Goal: Task Accomplishment & Management: Manage account settings

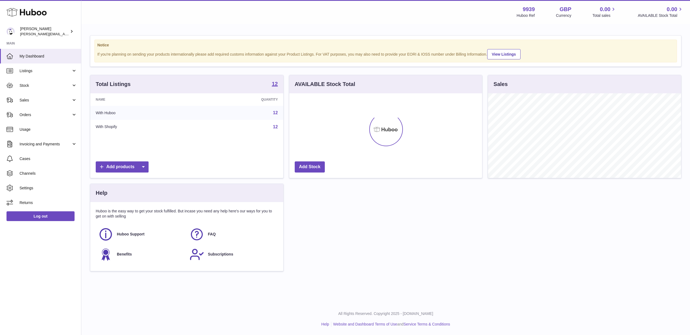
scroll to position [85, 193]
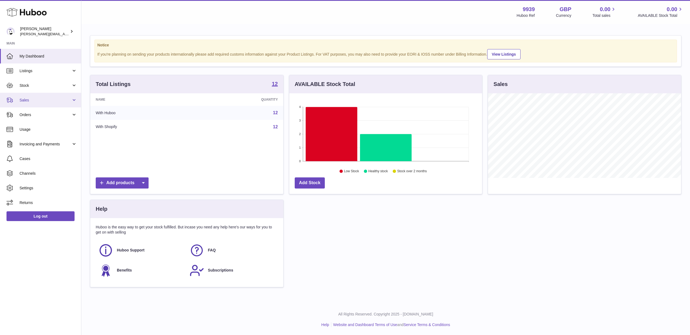
click at [46, 103] on link "Sales" at bounding box center [40, 100] width 81 height 15
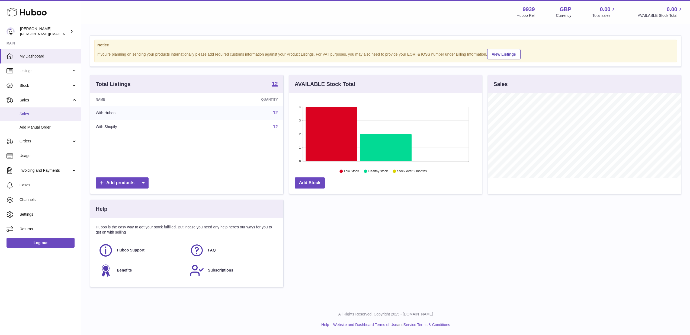
click at [47, 114] on span "Sales" at bounding box center [48, 113] width 57 height 5
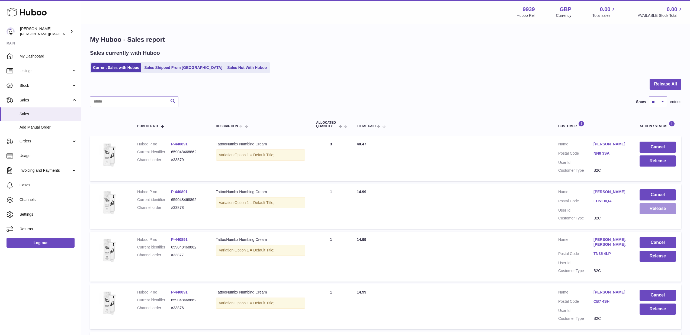
click at [657, 204] on button "Release" at bounding box center [657, 208] width 36 height 11
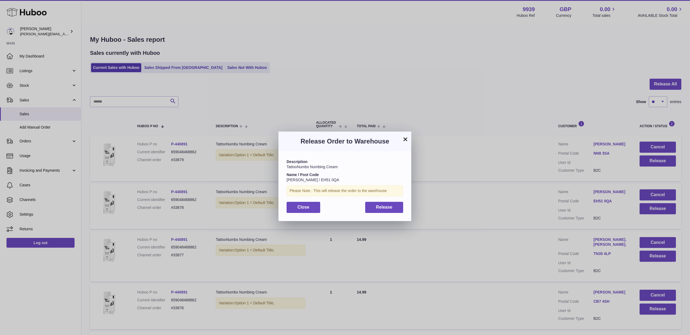
click at [393, 206] on button "Release" at bounding box center [384, 207] width 38 height 11
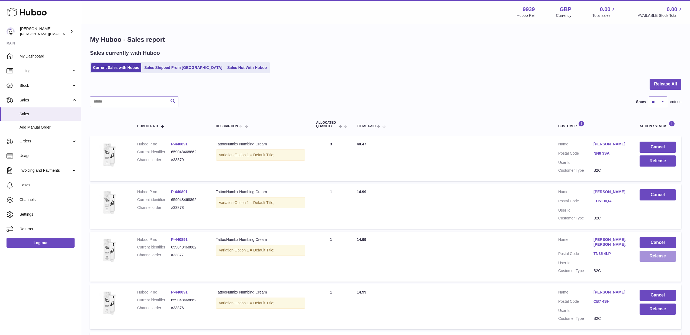
click at [652, 253] on button "Release" at bounding box center [657, 255] width 36 height 11
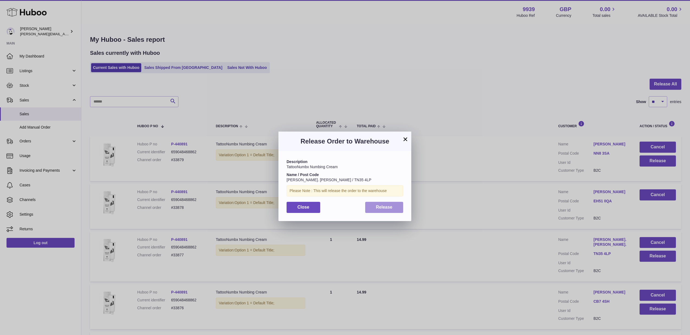
click at [395, 207] on button "Release" at bounding box center [384, 207] width 38 height 11
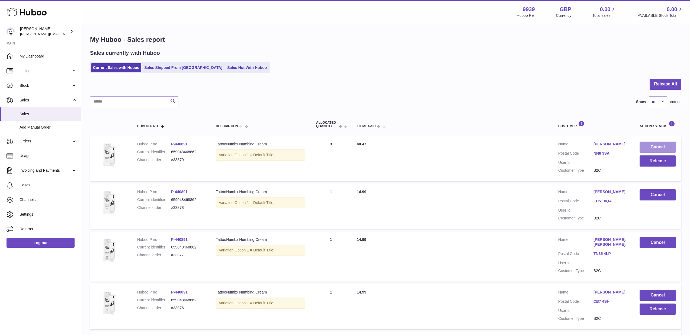
click at [666, 144] on button "Cancel" at bounding box center [657, 146] width 36 height 11
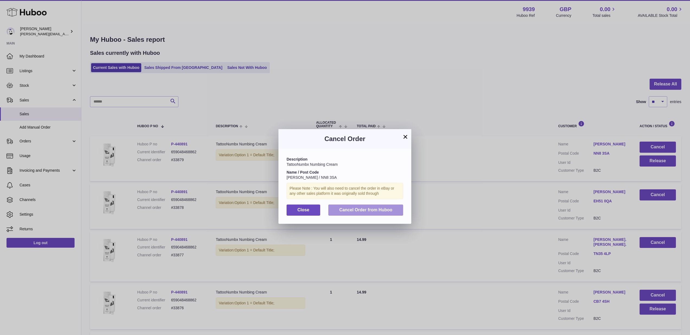
click at [392, 210] on button "Cancel Order from Huboo" at bounding box center [365, 209] width 75 height 11
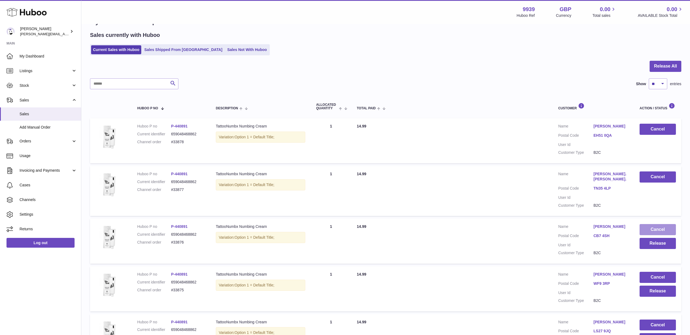
scroll to position [18, 0]
click at [658, 229] on button "Cancel" at bounding box center [657, 229] width 36 height 11
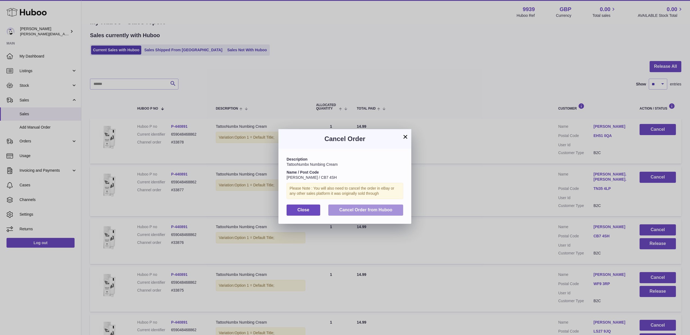
click at [359, 208] on span "Cancel Order from Huboo" at bounding box center [365, 209] width 53 height 5
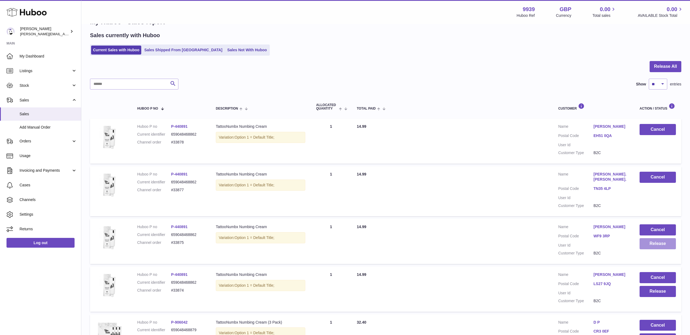
click at [655, 239] on button "Release" at bounding box center [657, 243] width 36 height 11
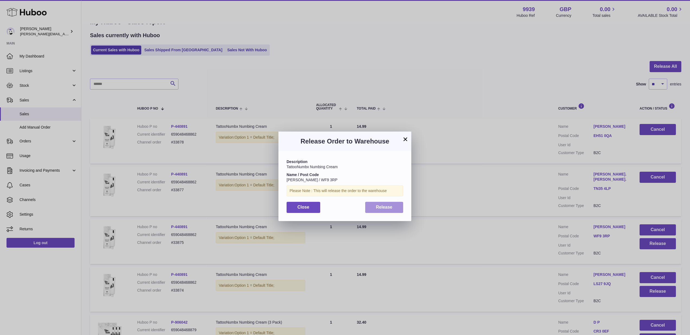
click at [387, 206] on span "Release" at bounding box center [384, 207] width 17 height 5
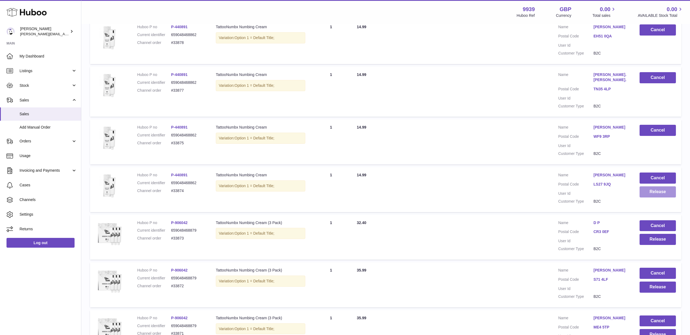
scroll to position [121, 0]
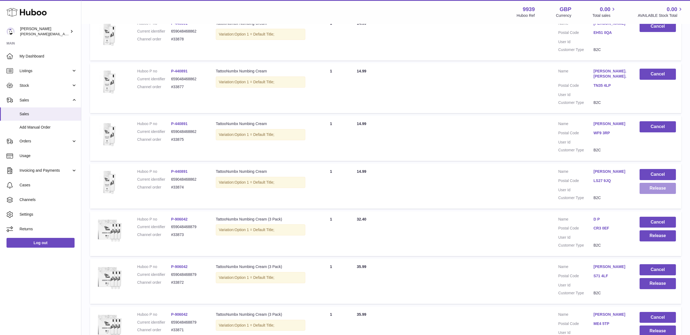
click at [650, 186] on button "Release" at bounding box center [657, 188] width 36 height 11
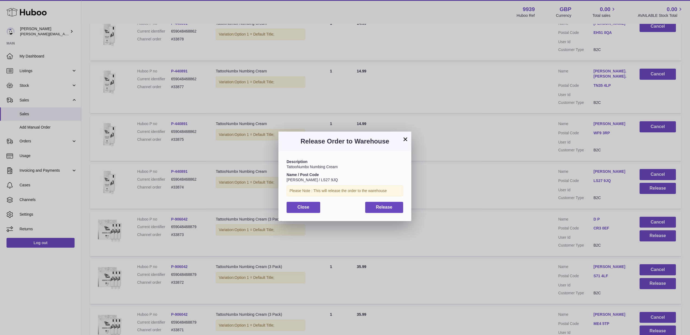
click at [401, 204] on button "Release" at bounding box center [384, 207] width 38 height 11
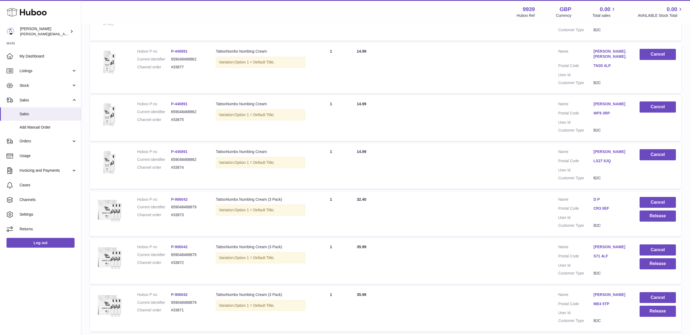
scroll to position [143, 0]
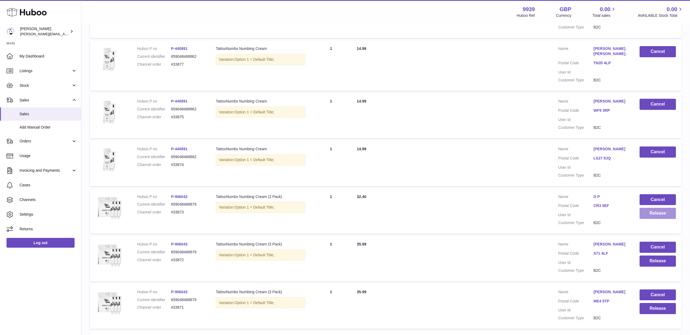
click at [658, 208] on button "Release" at bounding box center [657, 213] width 36 height 11
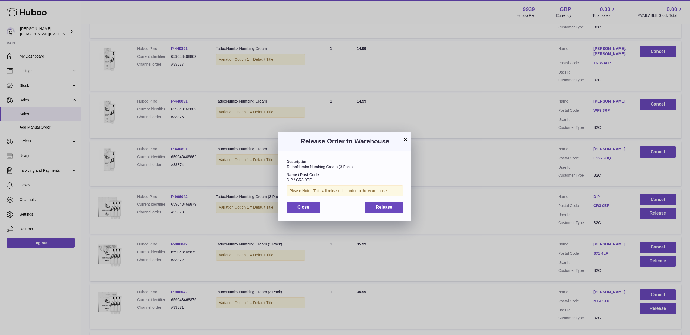
click at [397, 208] on button "Release" at bounding box center [384, 207] width 38 height 11
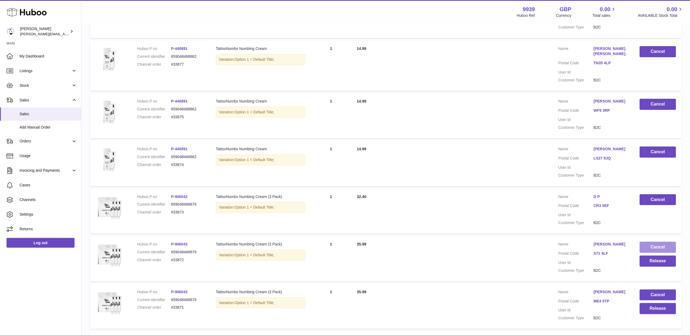
click at [648, 242] on button "Cancel" at bounding box center [657, 246] width 36 height 11
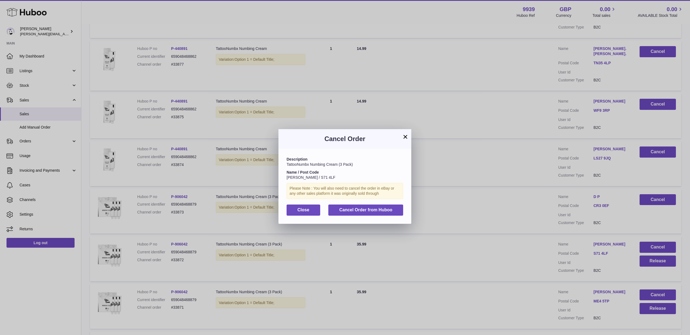
click at [360, 202] on div "Description TattooNumbx Numbing Cream (3 Pack) Name / Post Code Amber Jones / S…" at bounding box center [344, 186] width 133 height 75
click at [363, 208] on span "Cancel Order from Huboo" at bounding box center [365, 209] width 53 height 5
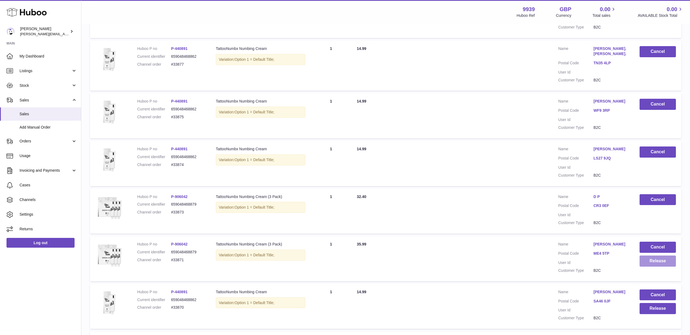
click at [653, 255] on button "Release" at bounding box center [657, 260] width 36 height 11
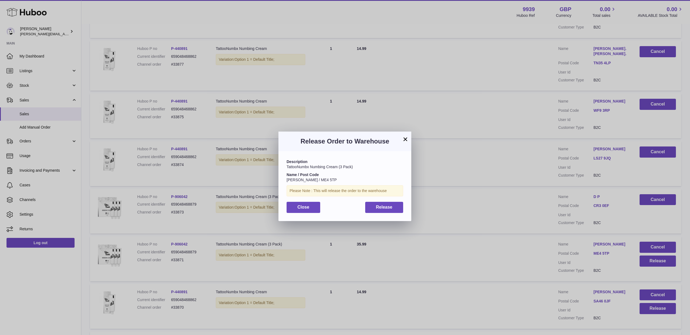
click at [396, 210] on button "Release" at bounding box center [384, 207] width 38 height 11
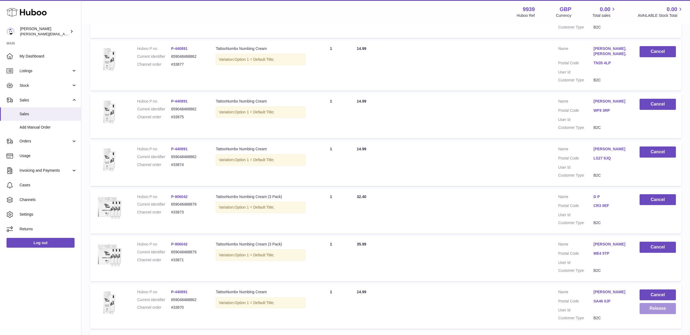
click at [651, 305] on button "Release" at bounding box center [657, 308] width 36 height 11
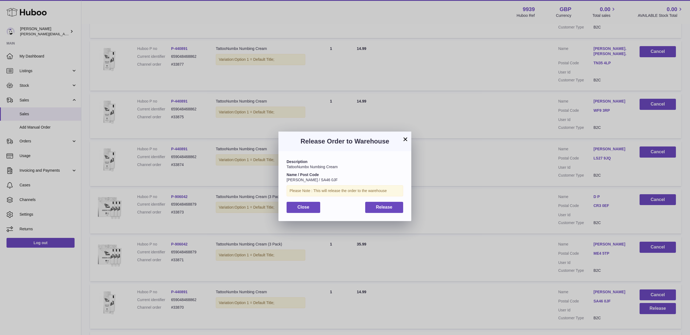
click at [385, 208] on button "Release" at bounding box center [384, 207] width 38 height 11
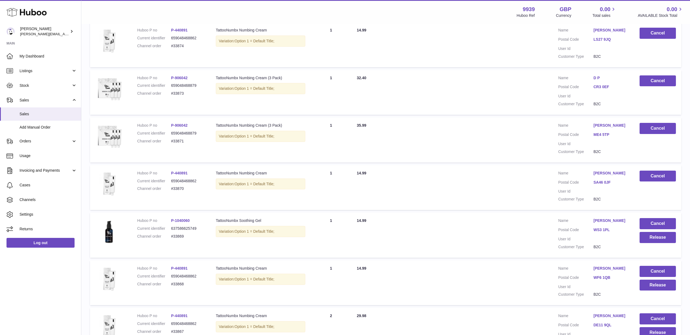
scroll to position [272, 0]
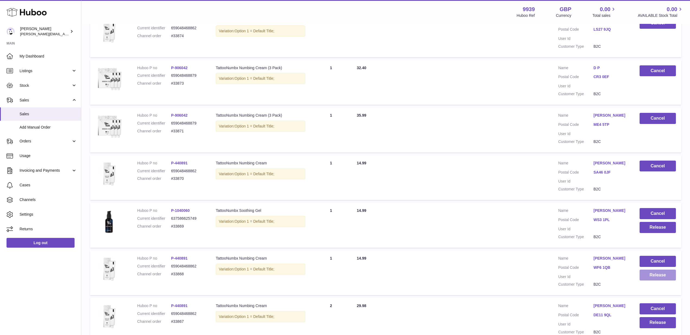
drag, startPoint x: 658, startPoint y: 270, endPoint x: 655, endPoint y: 270, distance: 2.7
click at [655, 270] on button "Release" at bounding box center [657, 274] width 36 height 11
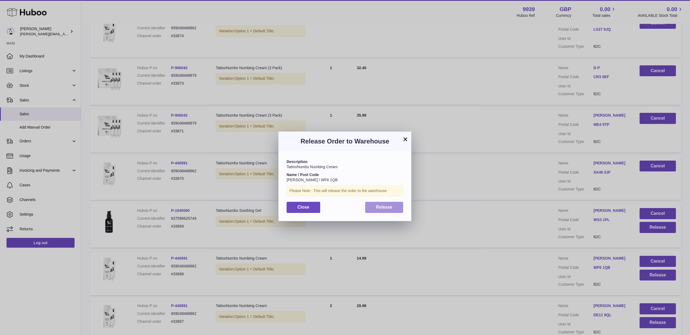
click at [389, 210] on button "Release" at bounding box center [384, 207] width 38 height 11
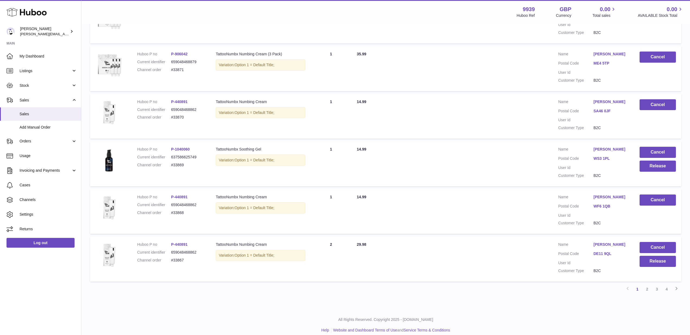
scroll to position [333, 0]
click at [655, 242] on button "Cancel" at bounding box center [657, 247] width 36 height 11
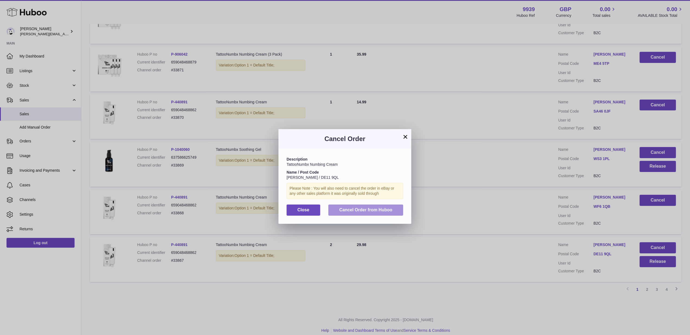
click at [380, 209] on span "Cancel Order from Huboo" at bounding box center [365, 209] width 53 height 5
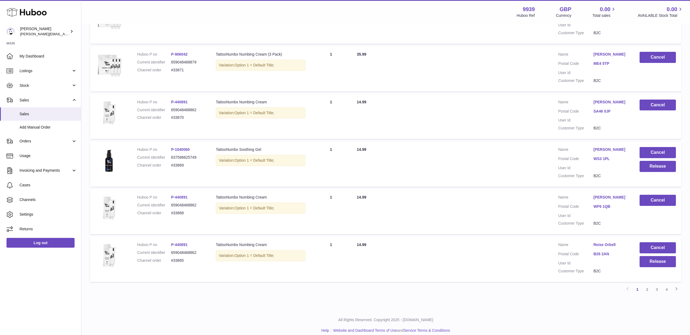
click at [597, 242] on link "Reise Orbell" at bounding box center [610, 244] width 35 height 5
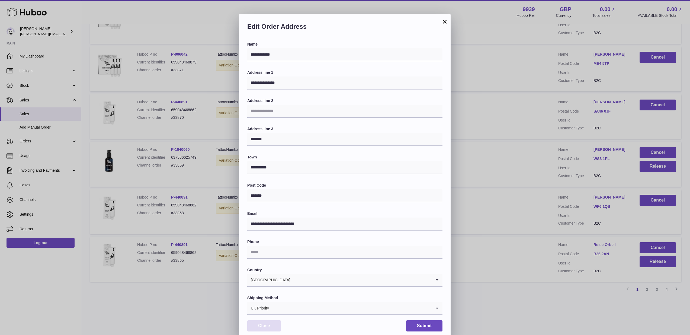
click at [274, 322] on button "Close" at bounding box center [264, 325] width 34 height 11
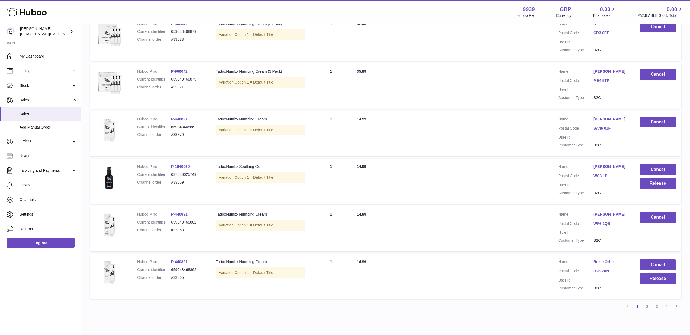
scroll to position [315, 0]
click at [662, 260] on button "Cancel" at bounding box center [657, 265] width 36 height 11
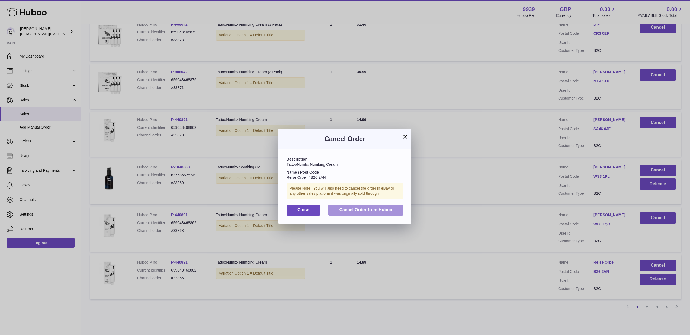
click at [384, 208] on span "Cancel Order from Huboo" at bounding box center [365, 209] width 53 height 5
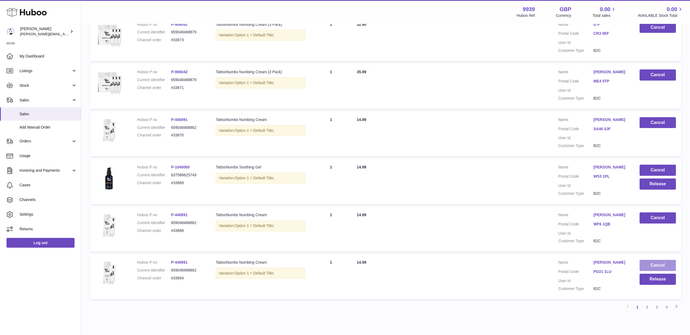
click at [645, 260] on button "Cancel" at bounding box center [657, 265] width 36 height 11
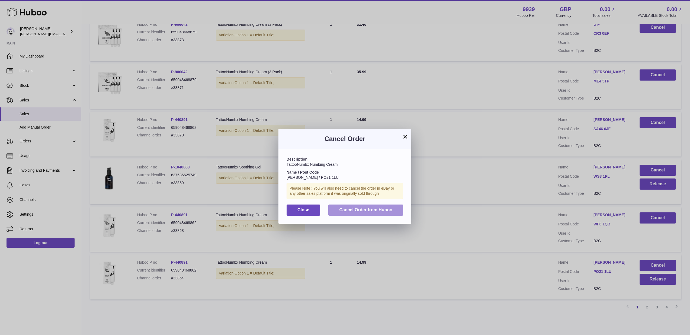
click at [371, 208] on span "Cancel Order from Huboo" at bounding box center [365, 209] width 53 height 5
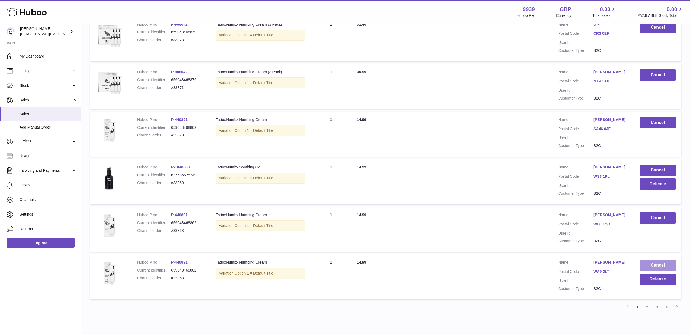
click at [668, 263] on button "Cancel" at bounding box center [657, 265] width 36 height 11
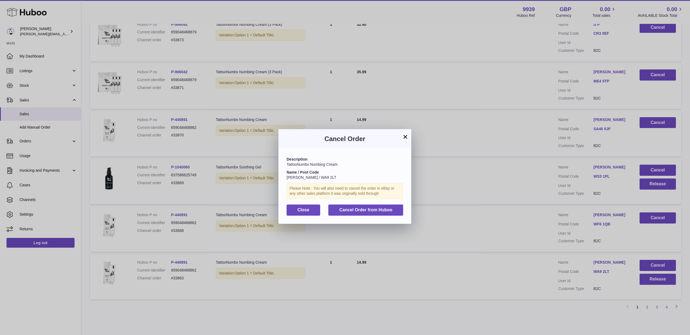
click at [405, 210] on div "Description TattooNumbx Numbing Cream Name / Post Code Samantha Gill / WA9 2LT …" at bounding box center [344, 186] width 133 height 75
click at [401, 210] on button "Cancel Order from Huboo" at bounding box center [365, 209] width 75 height 11
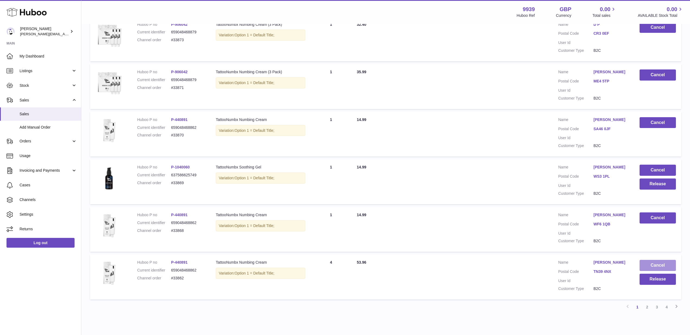
click at [649, 263] on button "Cancel" at bounding box center [657, 265] width 36 height 11
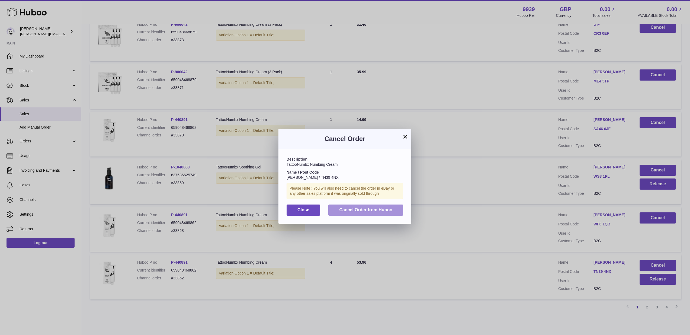
click at [366, 209] on span "Cancel Order from Huboo" at bounding box center [365, 209] width 53 height 5
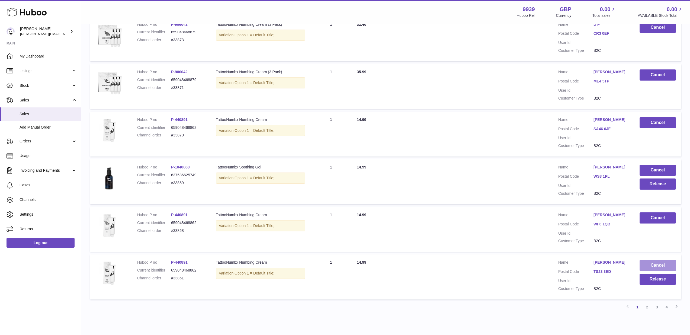
click at [649, 262] on button "Cancel" at bounding box center [657, 265] width 36 height 11
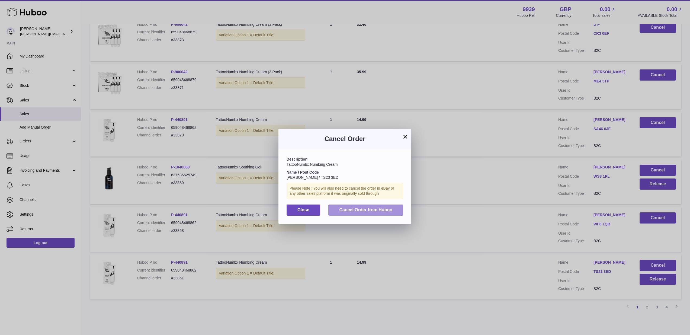
click at [384, 209] on span "Cancel Order from Huboo" at bounding box center [365, 209] width 53 height 5
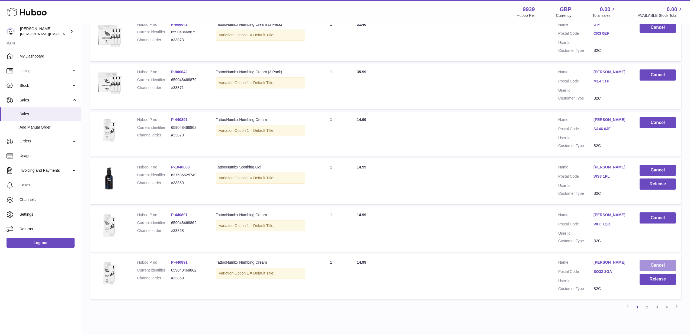
click at [652, 263] on button "Cancel" at bounding box center [657, 265] width 36 height 11
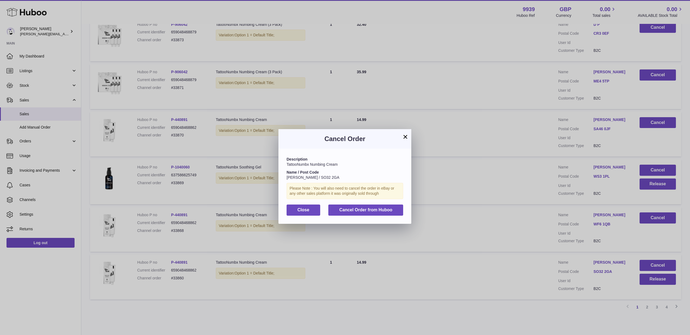
click at [385, 202] on div "Description TattooNumbx Numbing Cream Name / Post Code Karen Brown / SO32 2GA P…" at bounding box center [344, 186] width 133 height 75
click at [393, 211] on button "Cancel Order from Huboo" at bounding box center [365, 209] width 75 height 11
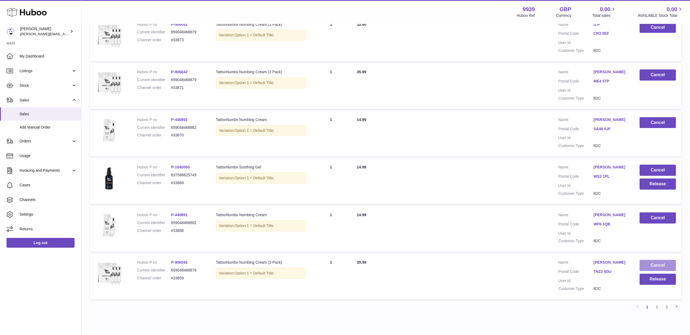
click at [662, 262] on button "Cancel" at bounding box center [657, 265] width 36 height 11
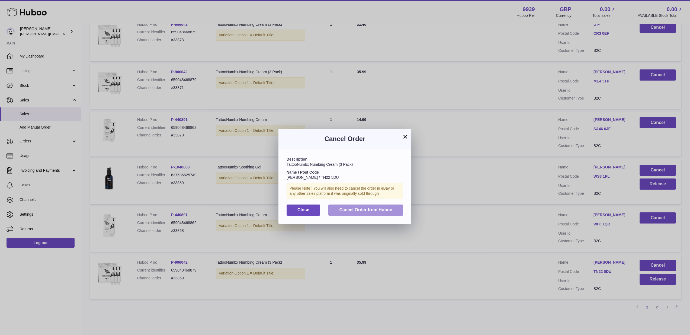
click at [397, 210] on button "Cancel Order from Huboo" at bounding box center [365, 209] width 75 height 11
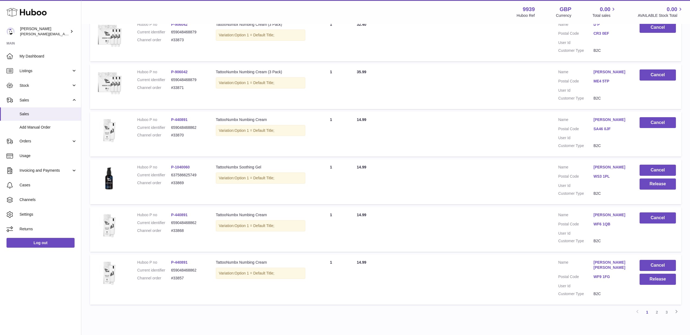
click at [662, 263] on button "Cancel" at bounding box center [657, 265] width 36 height 11
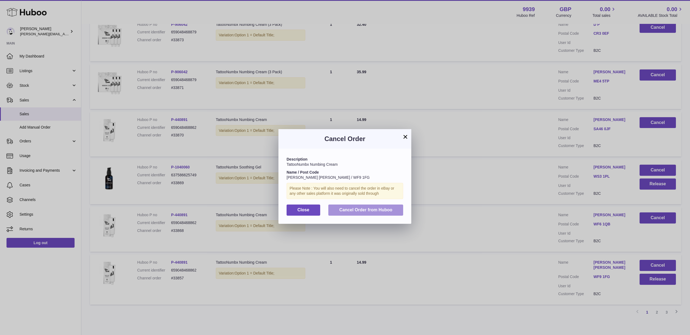
click at [399, 206] on button "Cancel Order from Huboo" at bounding box center [365, 209] width 75 height 11
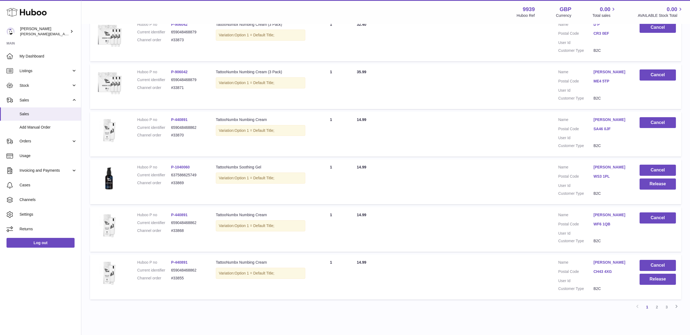
click at [653, 262] on button "Cancel" at bounding box center [657, 265] width 36 height 11
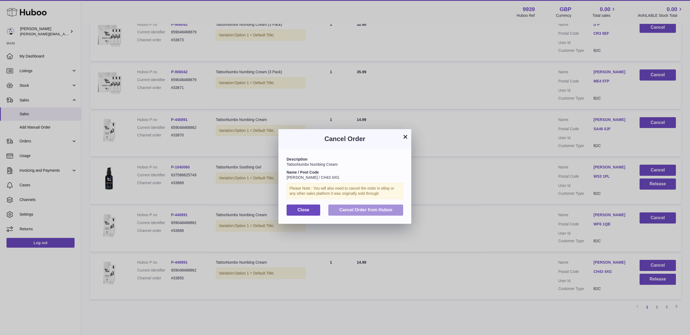
click at [383, 210] on span "Cancel Order from Huboo" at bounding box center [365, 209] width 53 height 5
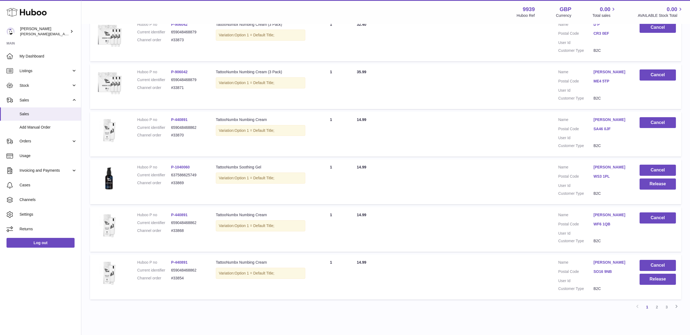
click at [645, 263] on button "Cancel" at bounding box center [657, 265] width 36 height 11
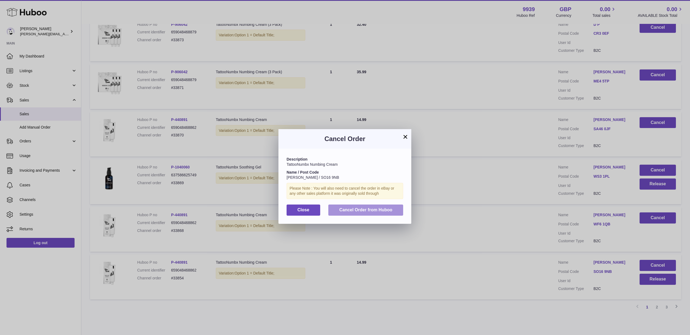
click at [393, 211] on button "Cancel Order from Huboo" at bounding box center [365, 209] width 75 height 11
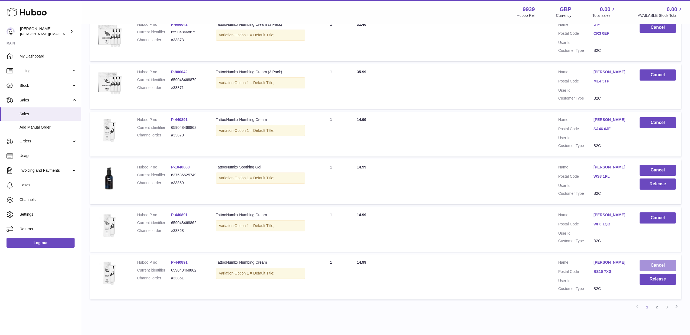
click at [652, 262] on button "Cancel" at bounding box center [657, 265] width 36 height 11
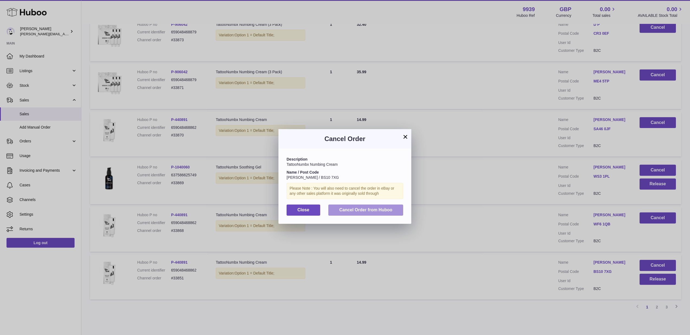
click at [381, 204] on button "Cancel Order from Huboo" at bounding box center [365, 209] width 75 height 11
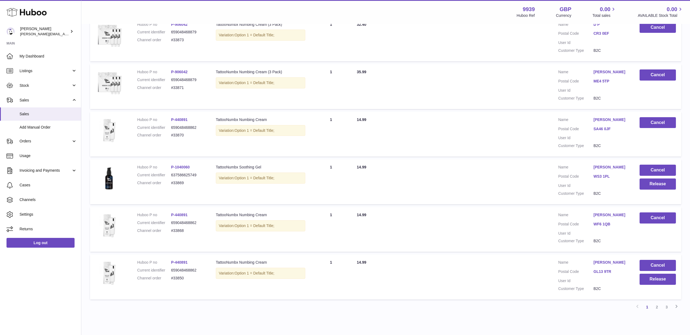
click at [652, 261] on button "Cancel" at bounding box center [657, 265] width 36 height 11
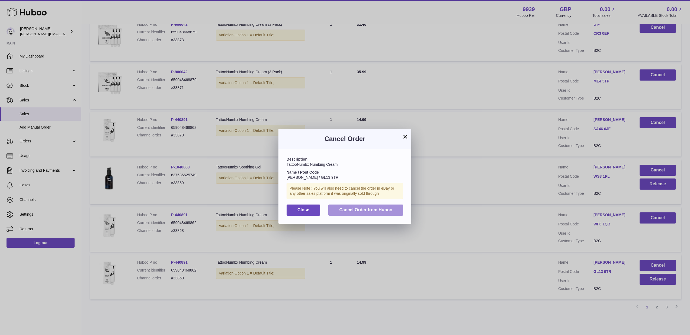
click at [395, 208] on button "Cancel Order from Huboo" at bounding box center [365, 209] width 75 height 11
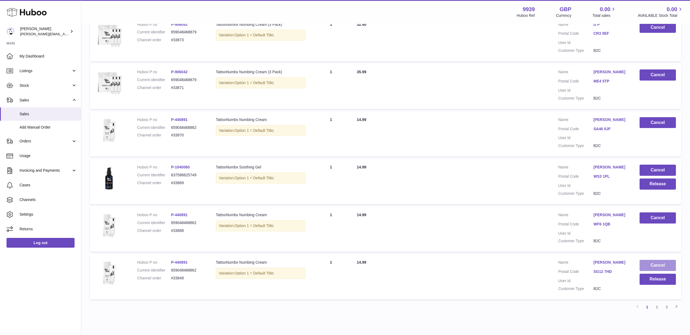
click at [648, 262] on button "Cancel" at bounding box center [657, 265] width 36 height 11
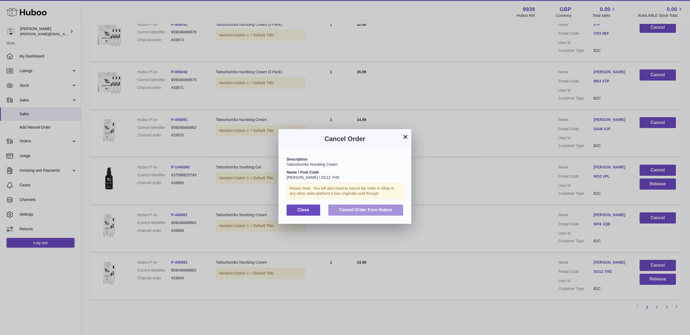
click at [402, 208] on button "Cancel Order from Huboo" at bounding box center [365, 209] width 75 height 11
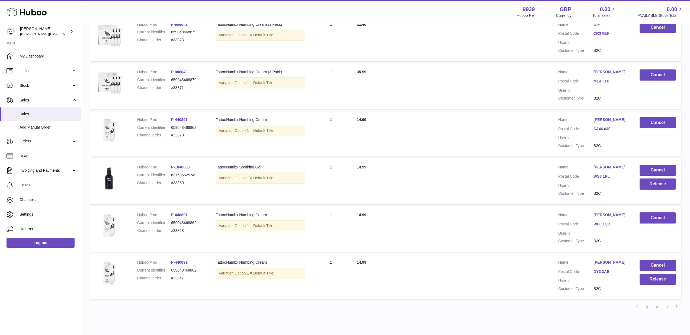
click at [663, 262] on button "Cancel" at bounding box center [657, 265] width 36 height 11
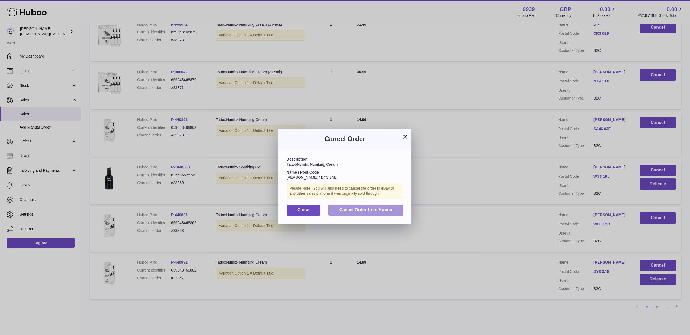
click at [400, 212] on button "Cancel Order from Huboo" at bounding box center [365, 209] width 75 height 11
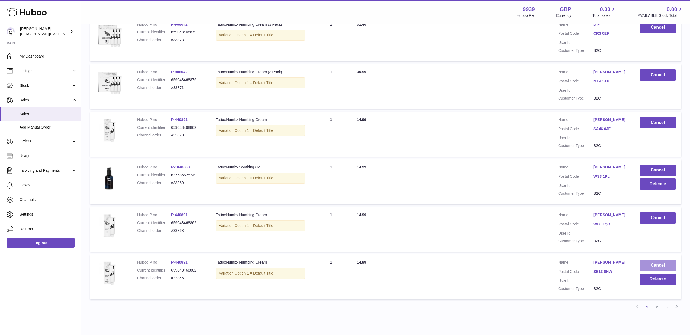
click at [656, 262] on button "Cancel" at bounding box center [657, 265] width 36 height 11
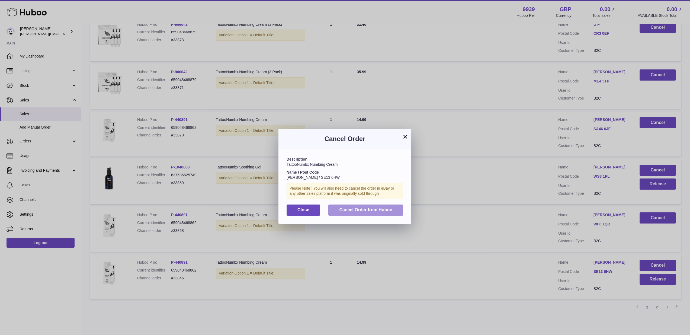
click at [377, 209] on span "Cancel Order from Huboo" at bounding box center [365, 209] width 53 height 5
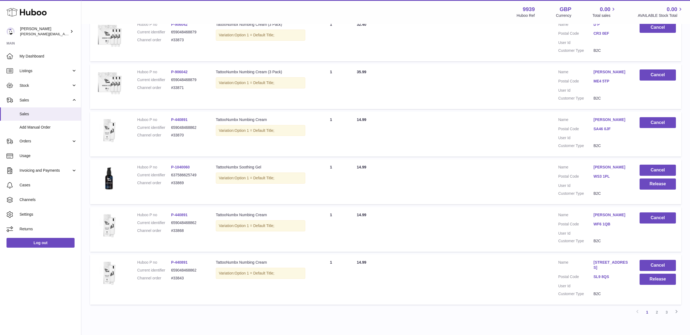
click at [657, 261] on button "Cancel" at bounding box center [657, 265] width 36 height 11
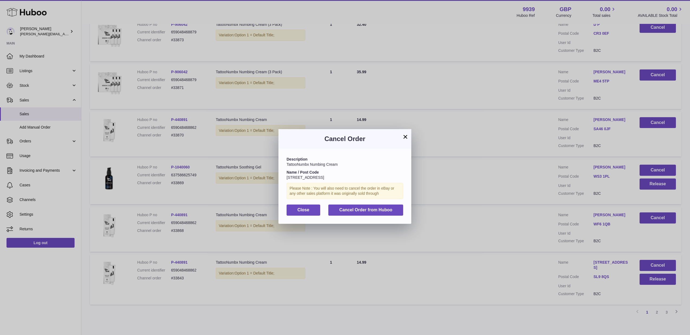
click at [388, 211] on button "Cancel Order from Huboo" at bounding box center [365, 209] width 75 height 11
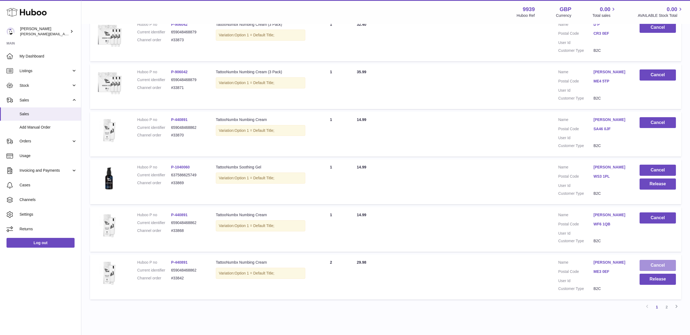
click at [653, 260] on button "Cancel" at bounding box center [657, 265] width 36 height 11
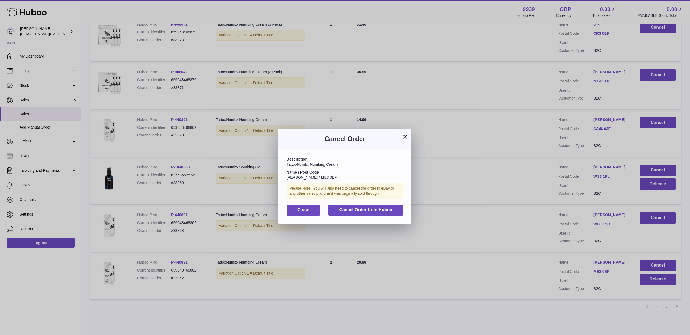
click at [381, 195] on div "Please Note : You will also need to cancel the order in eBay or any other sales…" at bounding box center [344, 191] width 117 height 16
click at [385, 201] on div "Description TattooNumbx Numbing Cream Name / Post Code Steve Ross / ME3 0EF Ple…" at bounding box center [344, 186] width 133 height 75
click at [389, 204] on button "Cancel Order from Huboo" at bounding box center [365, 209] width 75 height 11
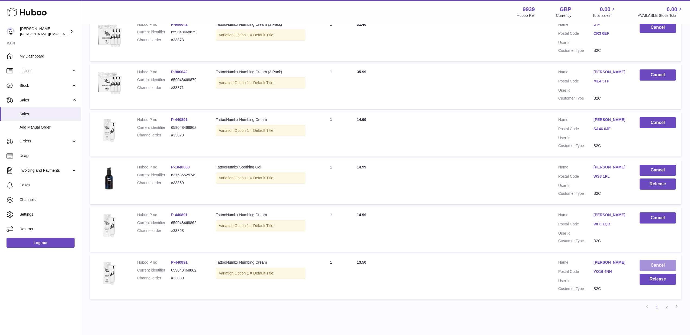
click at [656, 261] on button "Cancel" at bounding box center [657, 265] width 36 height 11
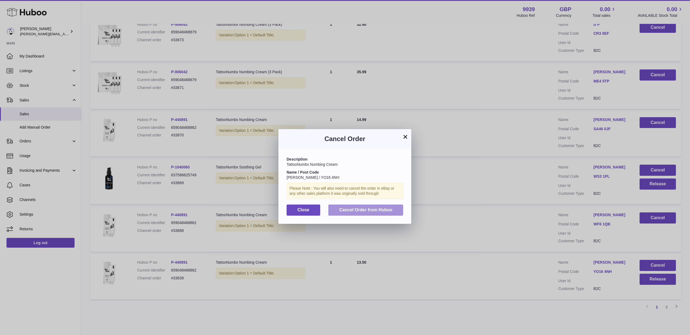
click at [358, 204] on button "Cancel Order from Huboo" at bounding box center [365, 209] width 75 height 11
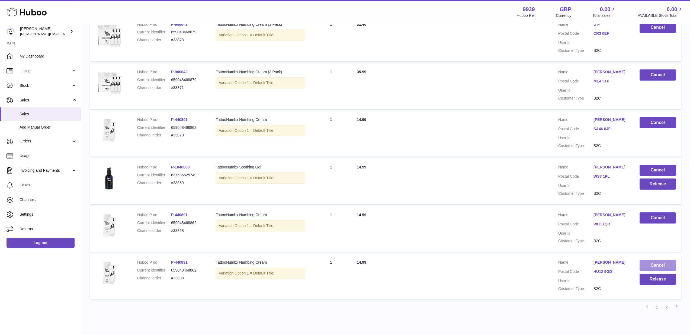
click at [656, 260] on button "Cancel" at bounding box center [657, 265] width 36 height 11
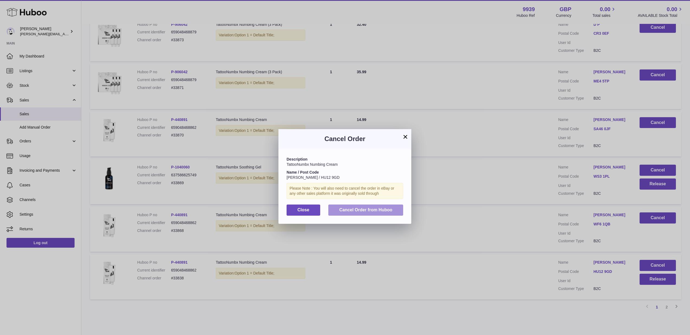
click at [366, 213] on button "Cancel Order from Huboo" at bounding box center [365, 209] width 75 height 11
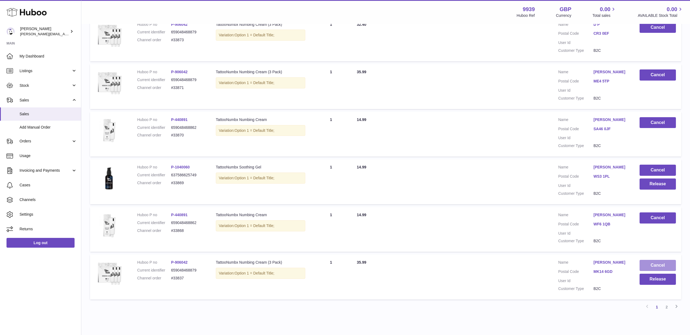
click at [654, 260] on button "Cancel" at bounding box center [657, 265] width 36 height 11
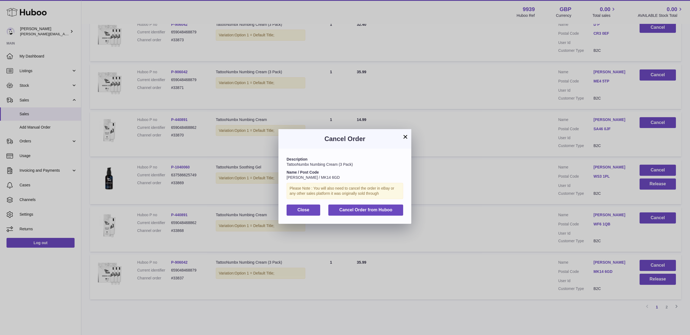
click at [362, 210] on span "Cancel Order from Huboo" at bounding box center [365, 209] width 53 height 5
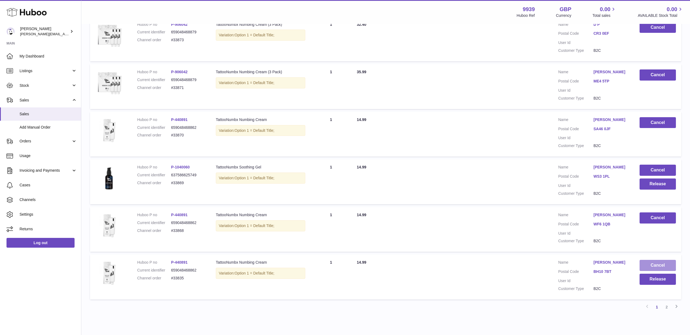
click at [667, 261] on button "Cancel" at bounding box center [657, 265] width 36 height 11
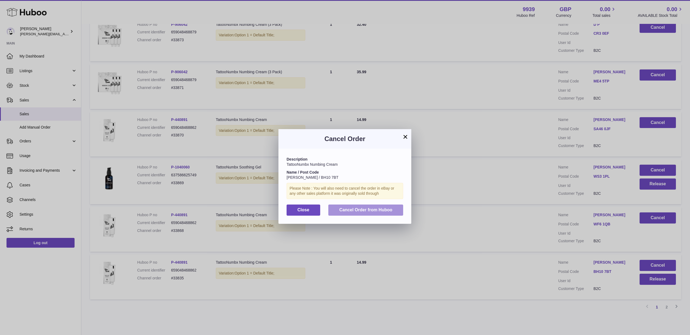
click at [387, 210] on span "Cancel Order from Huboo" at bounding box center [365, 209] width 53 height 5
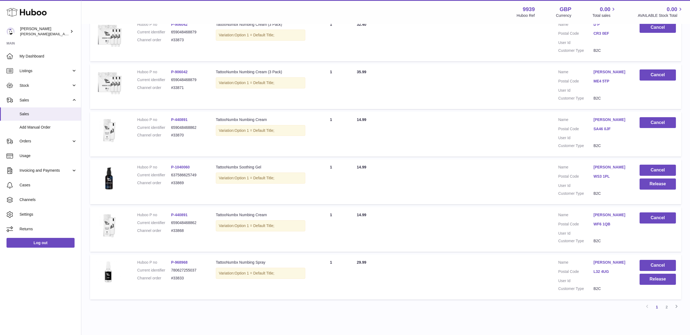
click at [667, 260] on button "Cancel" at bounding box center [657, 265] width 36 height 11
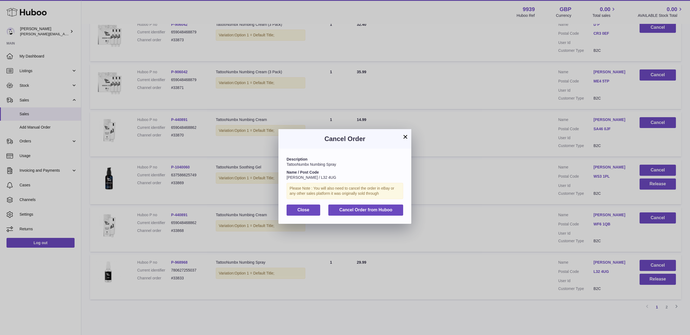
click at [394, 212] on button "Cancel Order from Huboo" at bounding box center [365, 209] width 75 height 11
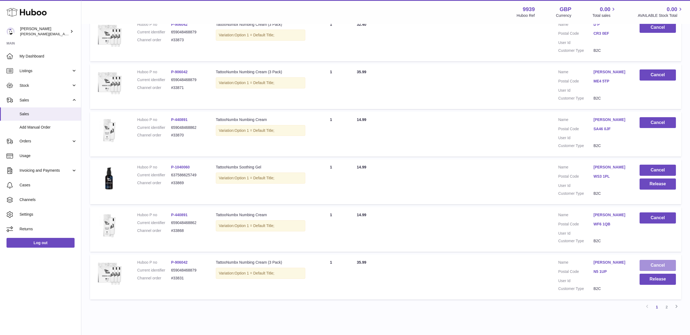
click at [652, 262] on button "Cancel" at bounding box center [657, 265] width 36 height 11
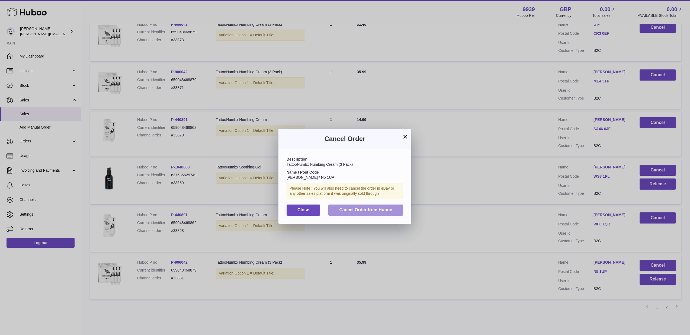
click at [400, 213] on button "Cancel Order from Huboo" at bounding box center [365, 209] width 75 height 11
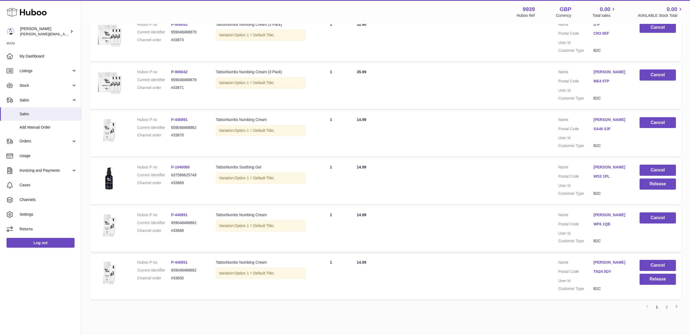
click at [664, 260] on button "Cancel" at bounding box center [657, 265] width 36 height 11
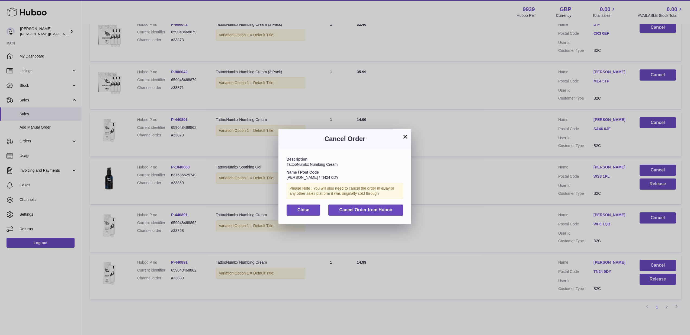
drag, startPoint x: 350, startPoint y: 205, endPoint x: 358, endPoint y: 208, distance: 9.0
click at [350, 205] on button "Cancel Order from Huboo" at bounding box center [365, 209] width 75 height 11
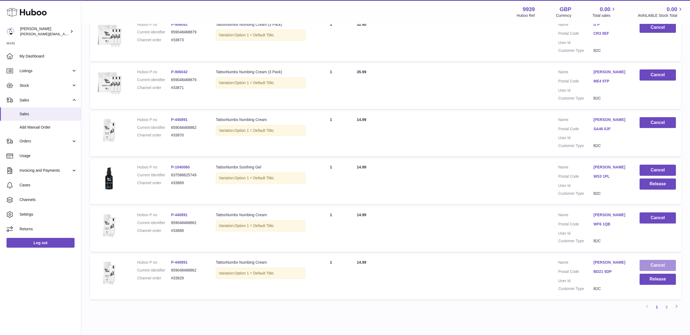
drag, startPoint x: 656, startPoint y: 257, endPoint x: 651, endPoint y: 257, distance: 4.3
click at [651, 260] on button "Cancel" at bounding box center [657, 265] width 36 height 11
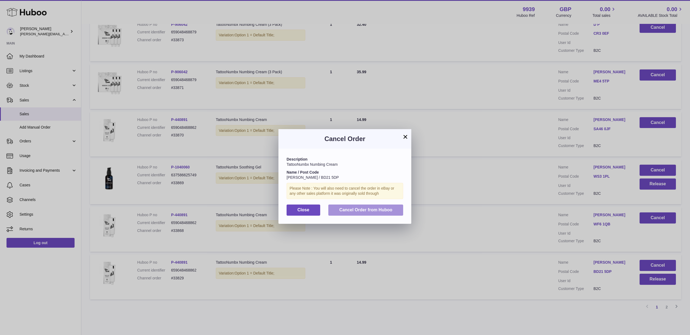
click at [378, 210] on span "Cancel Order from Huboo" at bounding box center [365, 209] width 53 height 5
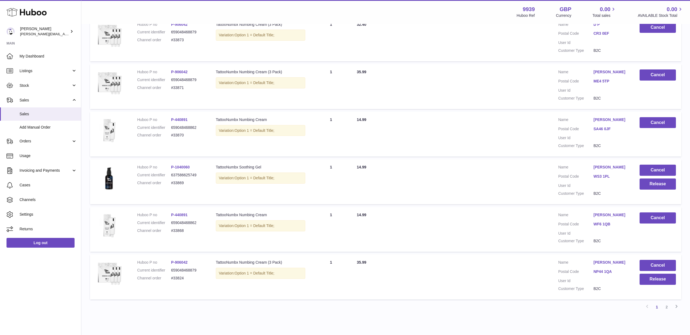
click at [658, 260] on button "Cancel" at bounding box center [657, 265] width 36 height 11
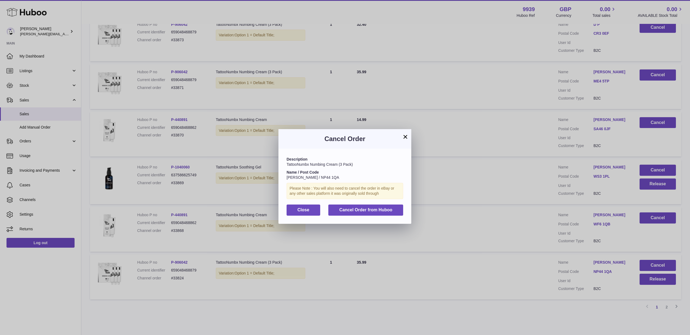
drag, startPoint x: 381, startPoint y: 209, endPoint x: 417, endPoint y: 217, distance: 36.8
click at [381, 209] on span "Cancel Order from Huboo" at bounding box center [365, 209] width 53 height 5
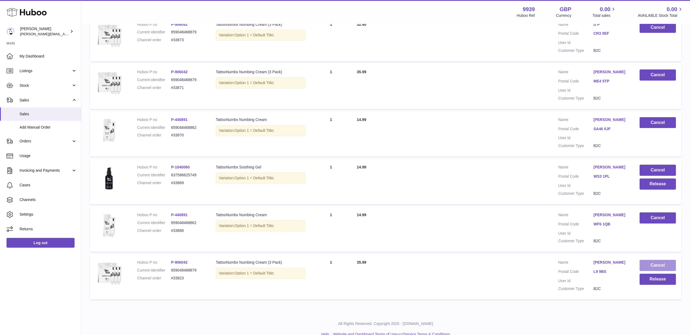
click at [654, 264] on button "Cancel" at bounding box center [657, 265] width 36 height 11
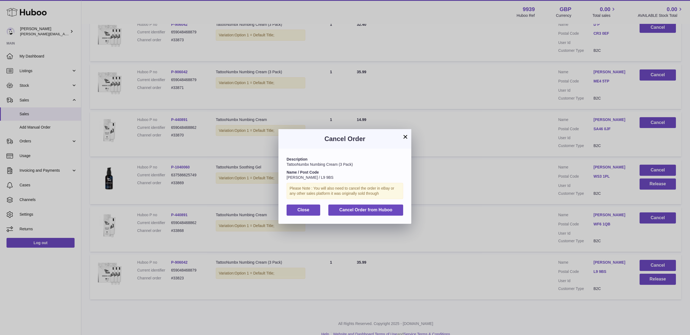
click at [391, 212] on button "Cancel Order from Huboo" at bounding box center [365, 209] width 75 height 11
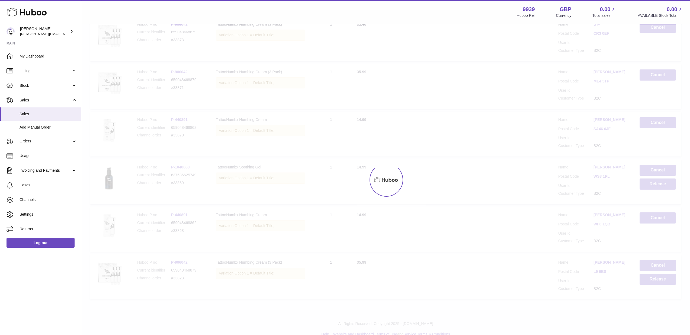
scroll to position [272, 0]
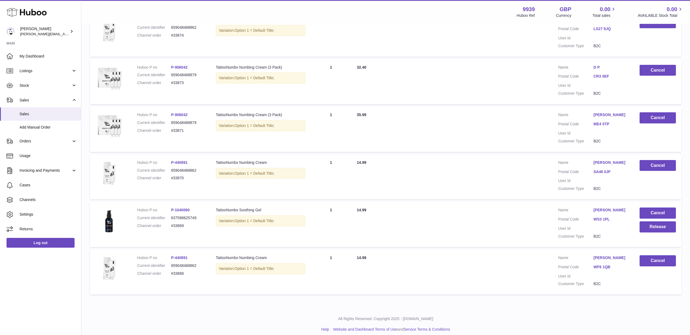
click at [613, 207] on link "thomas sheppard" at bounding box center [610, 209] width 35 height 5
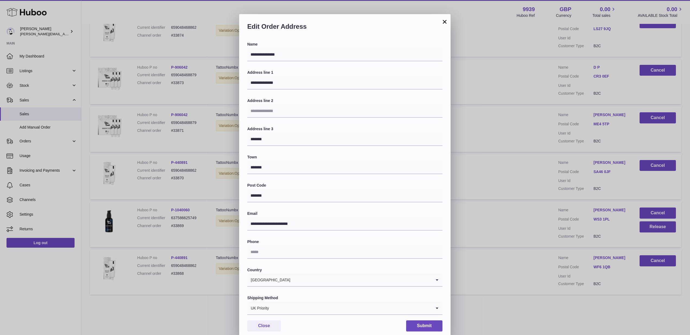
click at [314, 302] on input "Search for option" at bounding box center [350, 308] width 162 height 12
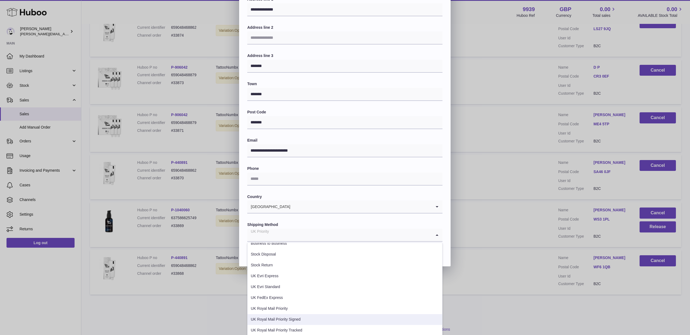
scroll to position [93, 0]
click at [301, 328] on li "UK Royal Mail Priority Tracked" at bounding box center [344, 330] width 195 height 11
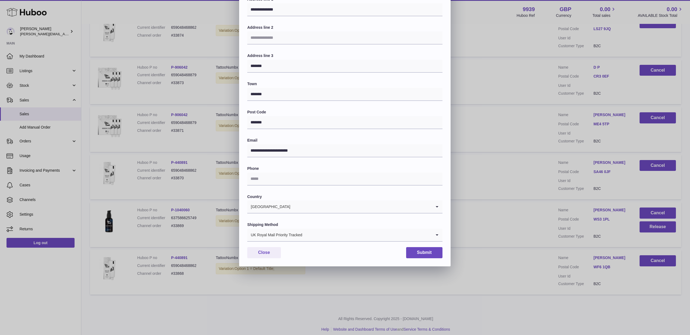
scroll to position [16, 0]
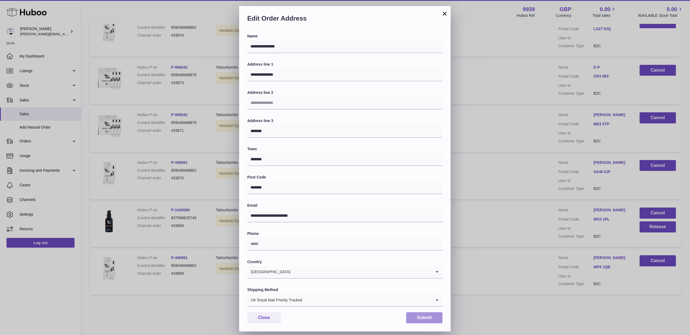
click at [431, 312] on button "Submit" at bounding box center [424, 317] width 36 height 11
type input "**********"
click at [427, 312] on button "Submit" at bounding box center [424, 317] width 36 height 11
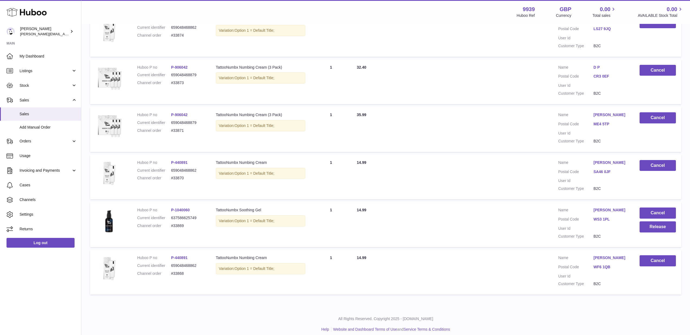
click at [610, 207] on link "thomas sheppard" at bounding box center [610, 209] width 35 height 5
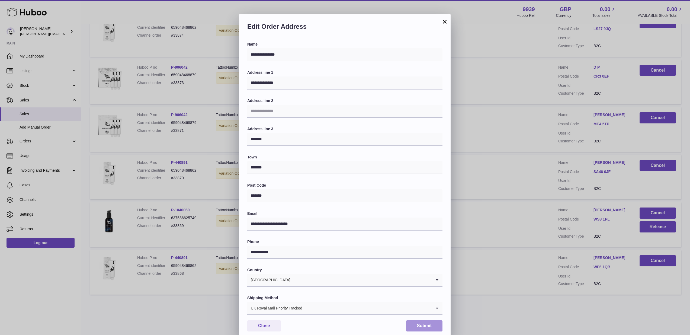
click at [412, 322] on button "Submit" at bounding box center [424, 325] width 36 height 11
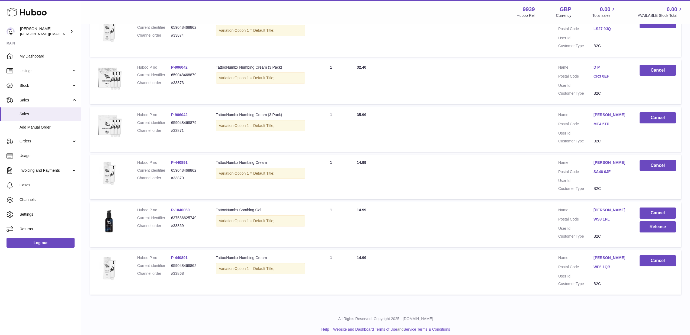
click at [616, 209] on link "thomas sheppard" at bounding box center [610, 209] width 35 height 5
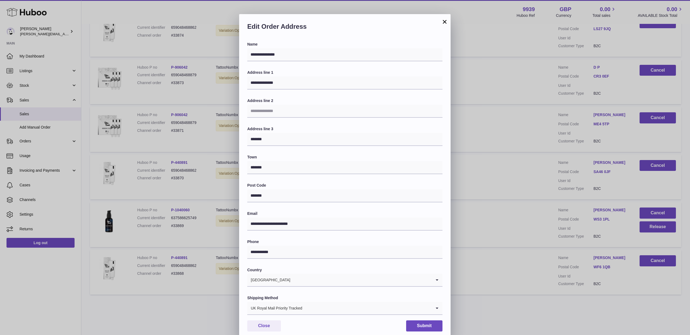
click at [275, 320] on button "Close" at bounding box center [264, 325] width 34 height 11
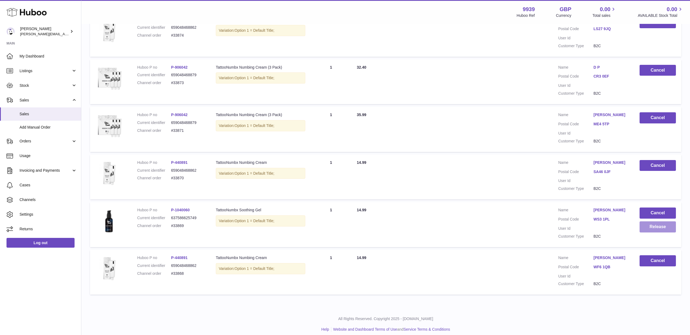
click at [658, 223] on button "Release" at bounding box center [657, 226] width 36 height 11
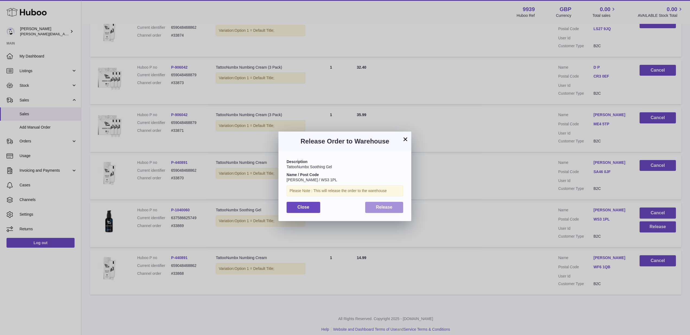
click at [398, 206] on button "Release" at bounding box center [384, 207] width 38 height 11
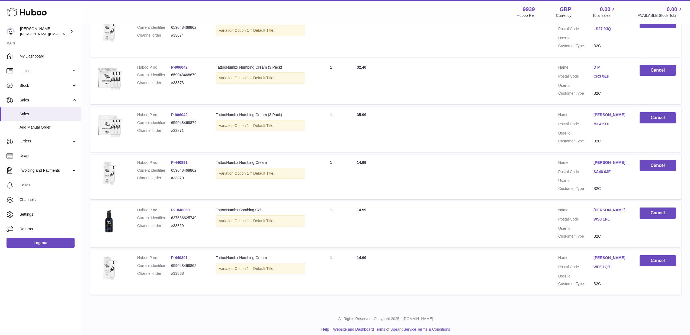
click at [619, 211] on dd "thomas sheppard" at bounding box center [610, 210] width 35 height 7
click at [596, 207] on link "thomas sheppard" at bounding box center [610, 209] width 35 height 5
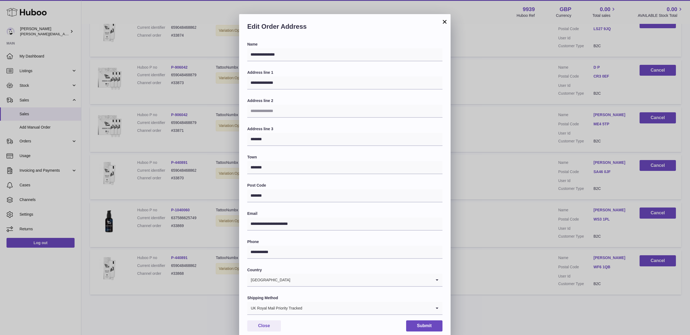
click at [269, 323] on button "Close" at bounding box center [264, 325] width 34 height 11
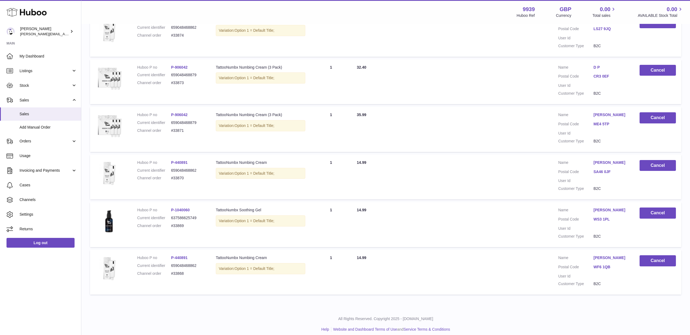
click at [618, 207] on link "thomas sheppard" at bounding box center [610, 209] width 35 height 5
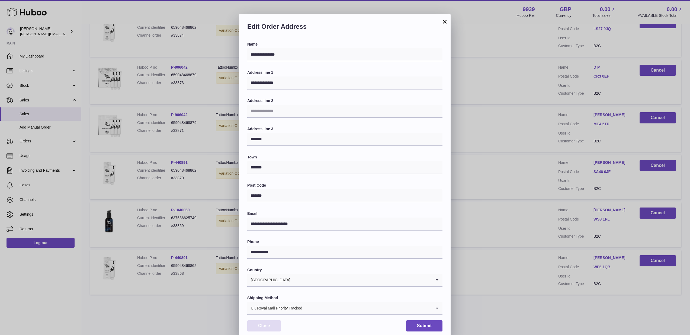
click at [277, 322] on button "Close" at bounding box center [264, 325] width 34 height 11
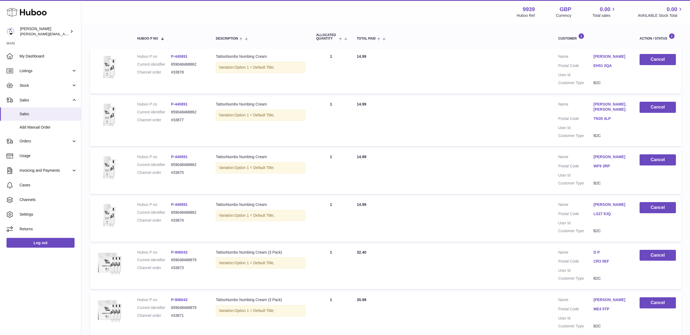
scroll to position [87, 0]
click at [39, 83] on span "Stock" at bounding box center [46, 85] width 52 height 5
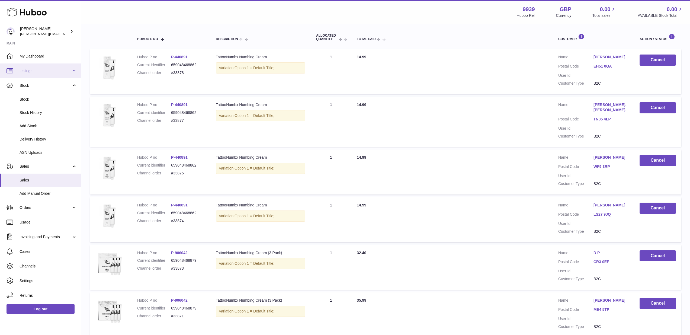
click at [41, 66] on link "Listings" at bounding box center [40, 70] width 81 height 15
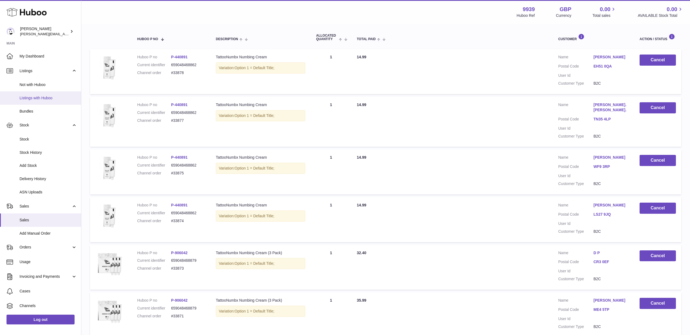
click at [40, 96] on span "Listings with Huboo" at bounding box center [48, 97] width 57 height 5
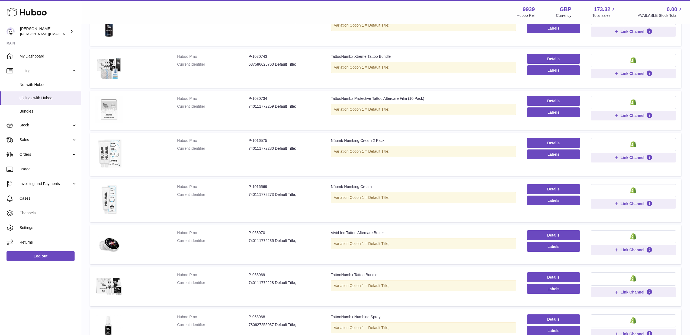
scroll to position [148, 0]
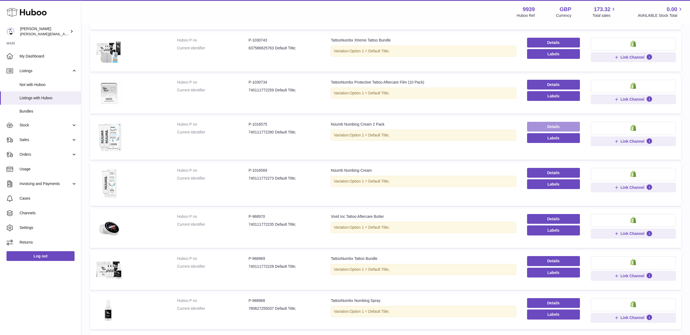
click at [559, 125] on link "Details" at bounding box center [553, 127] width 53 height 10
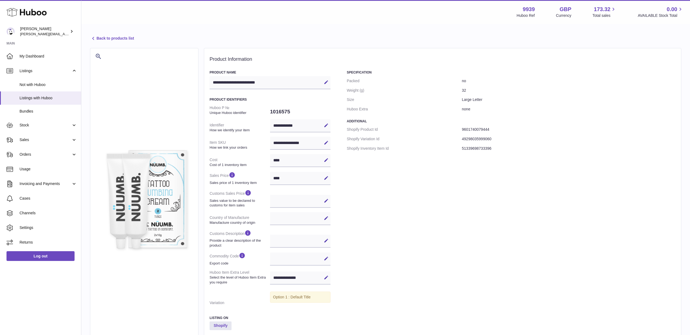
select select
select select "****"
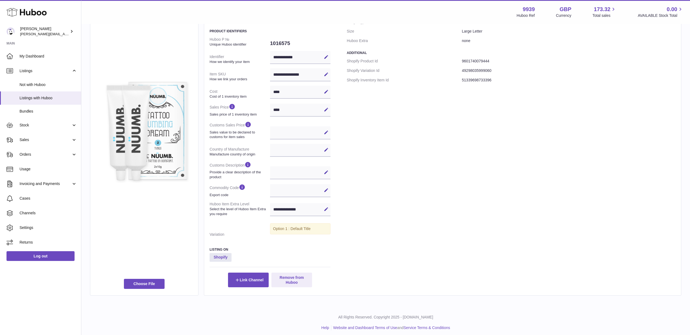
scroll to position [68, 0]
click at [290, 280] on button "Remove from Huboo" at bounding box center [291, 280] width 41 height 15
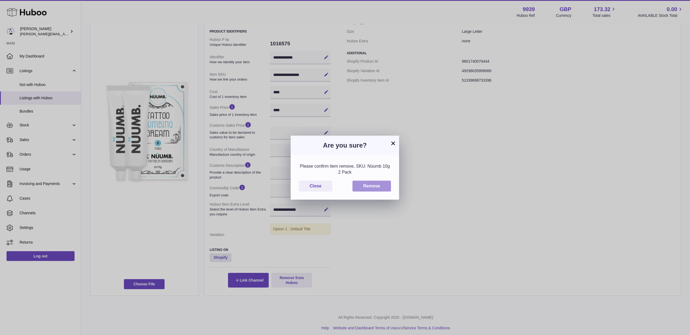
click at [374, 186] on button "Remove" at bounding box center [371, 186] width 38 height 11
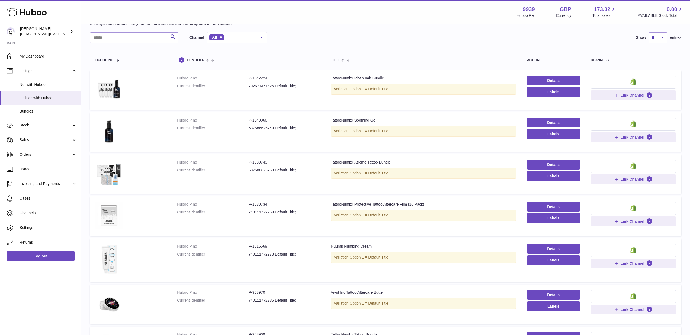
scroll to position [49, 0]
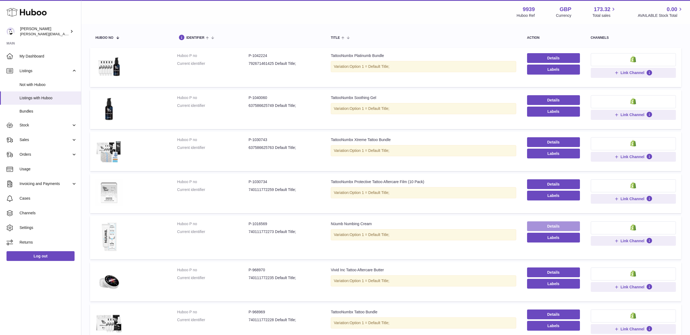
click at [532, 225] on link "Details" at bounding box center [553, 226] width 53 height 10
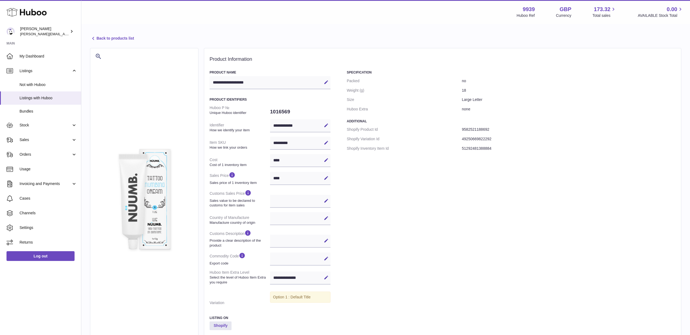
select select
select select "****"
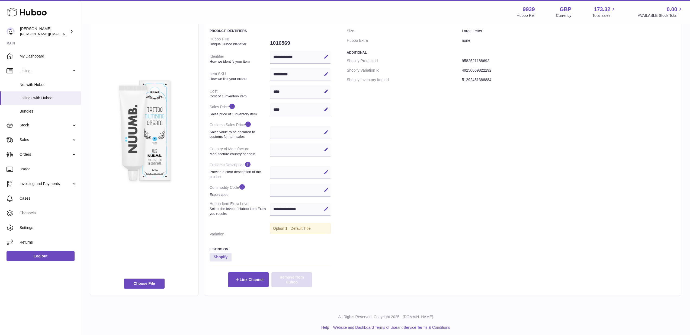
scroll to position [68, 0]
click at [297, 277] on button "Remove from Huboo" at bounding box center [291, 280] width 41 height 15
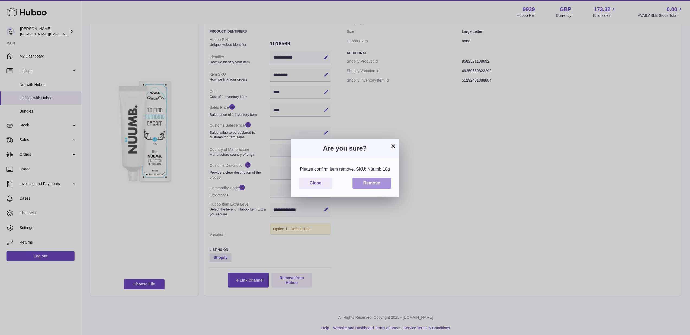
click at [372, 183] on button "Remove" at bounding box center [371, 183] width 38 height 11
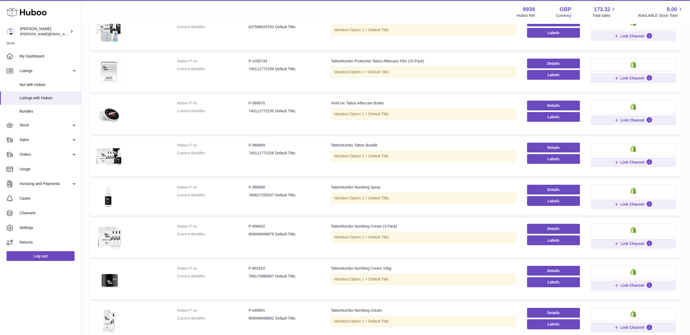
scroll to position [168, 0]
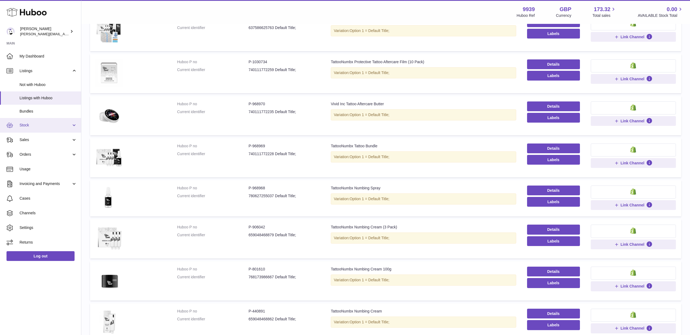
click at [29, 123] on span "Stock" at bounding box center [46, 125] width 52 height 5
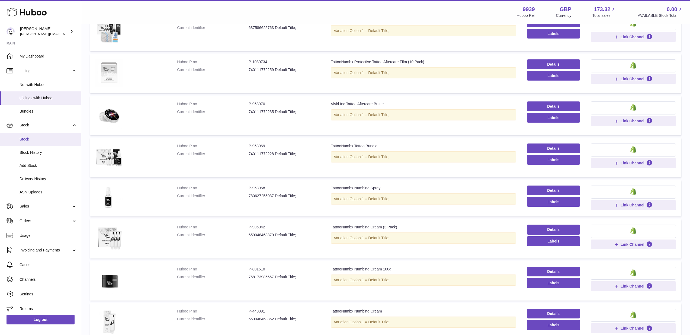
click at [30, 137] on span "Stock" at bounding box center [48, 139] width 57 height 5
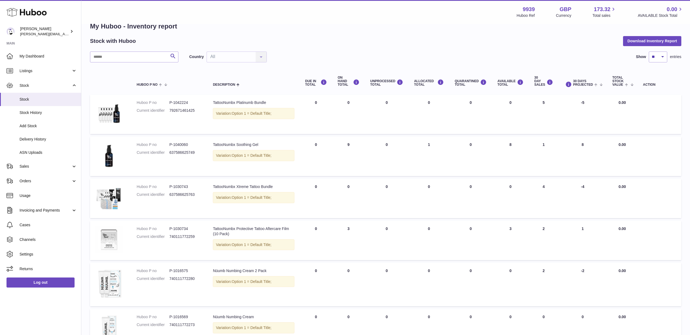
click at [225, 234] on div "TattooNumbx Protective Tattoo Aftercare Film (10 Pack)" at bounding box center [253, 231] width 81 height 10
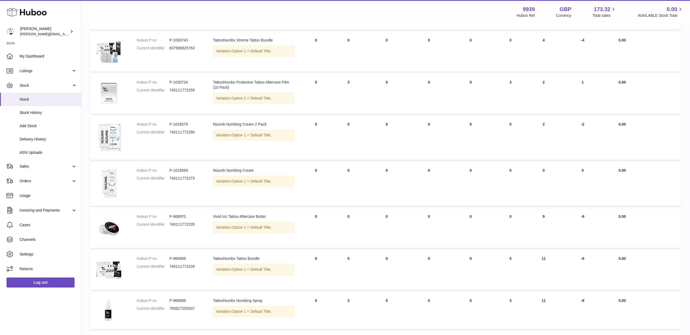
scroll to position [166, 0]
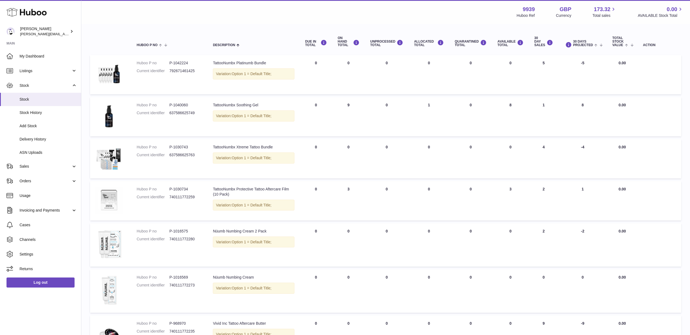
scroll to position [46, 0]
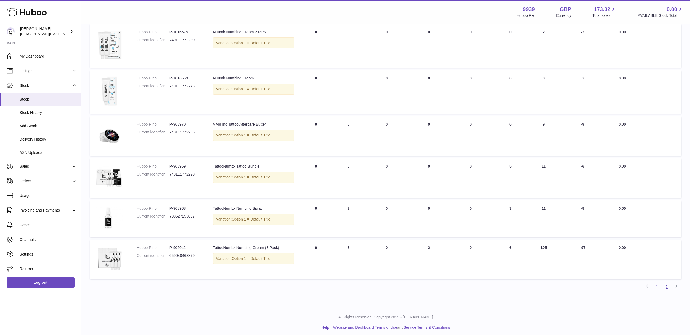
click at [669, 283] on link "2" at bounding box center [667, 287] width 10 height 10
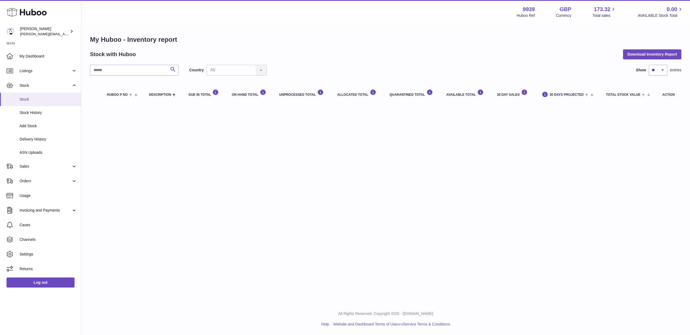
click at [22, 99] on span "Stock" at bounding box center [48, 99] width 57 height 5
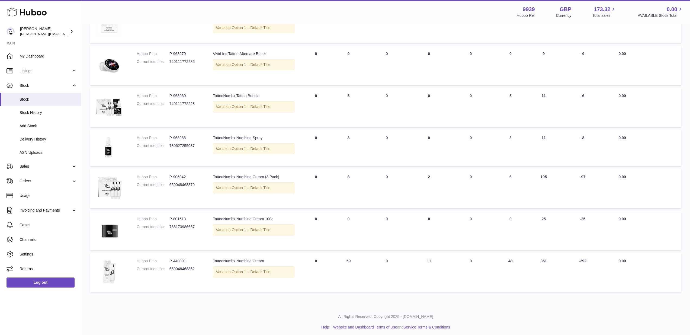
scroll to position [230, 0]
